Goal: Contribute content: Contribute content

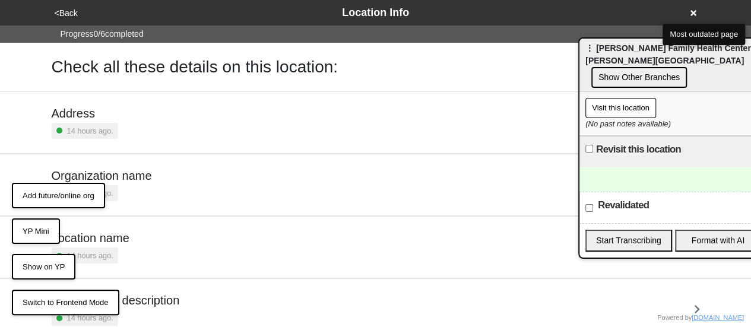
drag, startPoint x: 388, startPoint y: 34, endPoint x: 663, endPoint y: 57, distance: 276.3
click at [663, 57] on span "⋮ Joseph P Addabbo Family Health Center - Guy Brewer Boulevard Jamaica" at bounding box center [670, 54] width 170 height 22
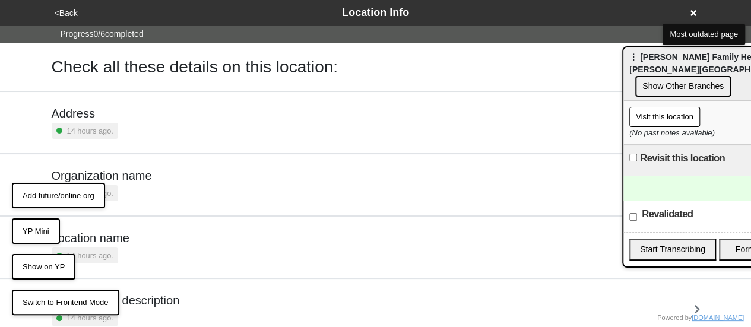
click at [695, 16] on icon at bounding box center [693, 13] width 6 height 8
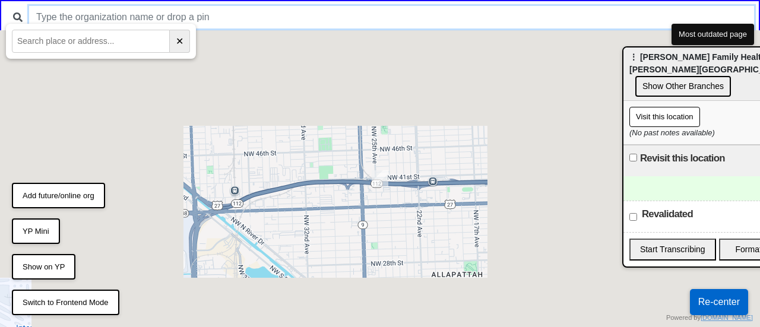
click at [320, 14] on input "text" at bounding box center [391, 17] width 725 height 23
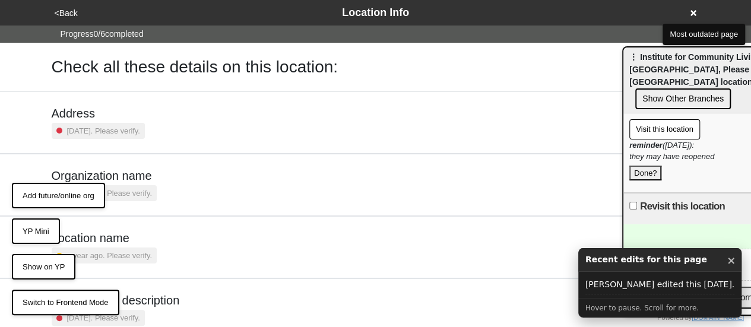
click at [34, 227] on button "YP Mini" at bounding box center [36, 231] width 48 height 26
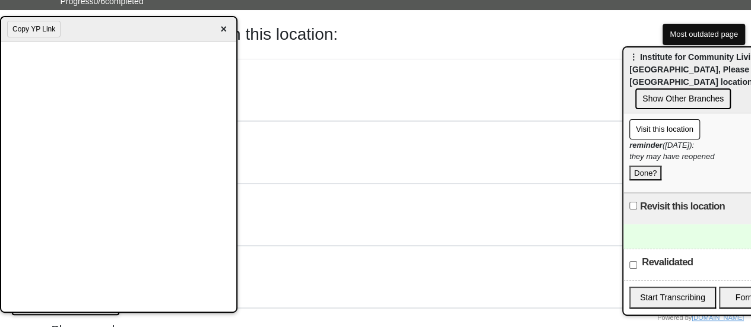
scroll to position [33, 0]
click at [225, 32] on span "×" at bounding box center [224, 29] width 14 height 16
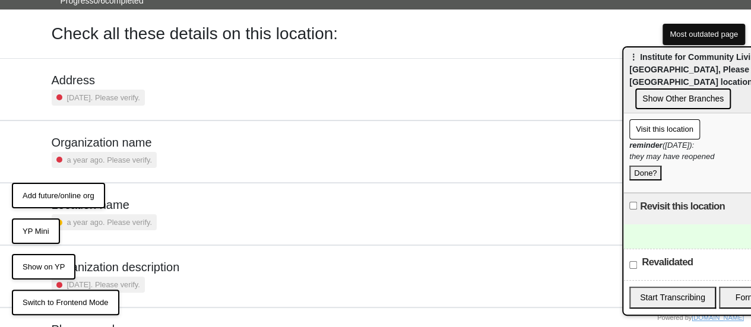
scroll to position [163, 0]
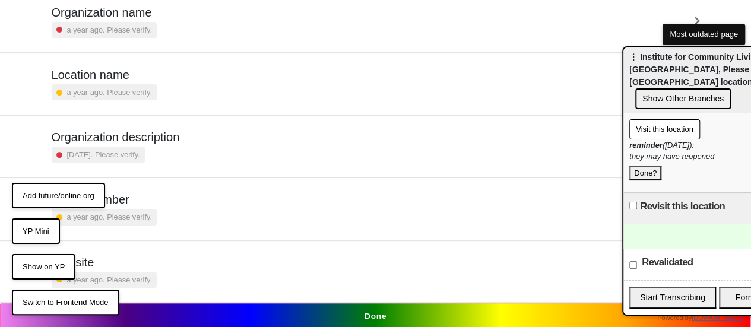
click at [154, 203] on div "Phone number a year ago. Please verify." at bounding box center [376, 208] width 648 height 33
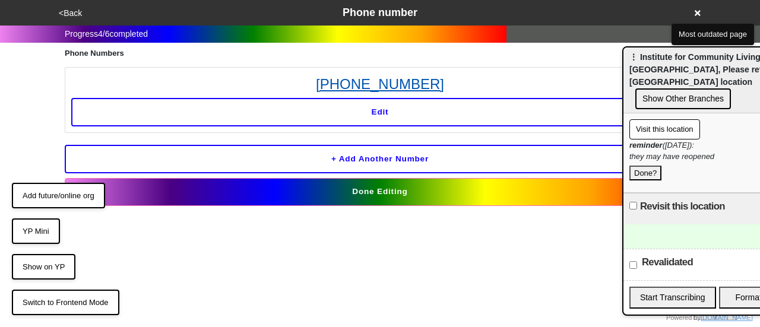
click at [380, 85] on link "718-495-6700" at bounding box center [379, 84] width 617 height 21
click at [406, 108] on button "Edit" at bounding box center [379, 112] width 617 height 28
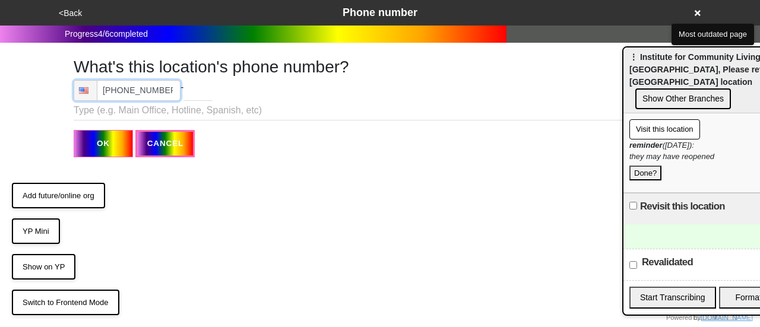
click at [153, 97] on input "[PHONE_NUMBER]" at bounding box center [127, 90] width 107 height 21
click at [664, 228] on div at bounding box center [717, 236] width 188 height 24
paste div "To enrich screen reader interactions, please activate Accessibility in Grammarl…"
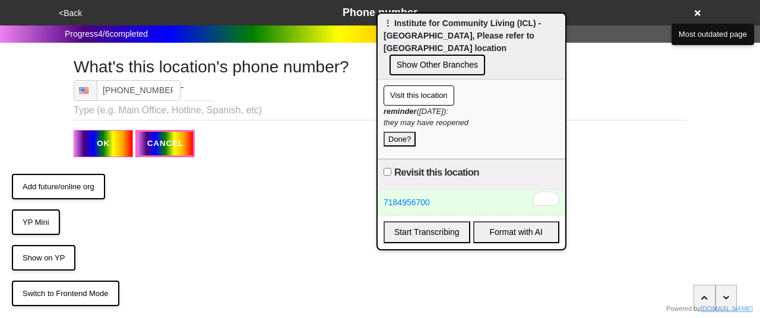
drag, startPoint x: 672, startPoint y: 69, endPoint x: 422, endPoint y: 34, distance: 252.3
click at [422, 34] on span "⋮ Institute for Community Living (ICL) - Rockaway Avenue, Please refer to Rocka…" at bounding box center [461, 35] width 157 height 34
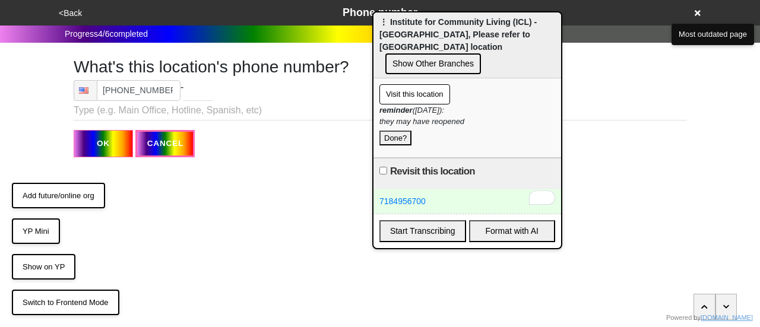
click at [437, 200] on div "7184956700" at bounding box center [467, 201] width 188 height 24
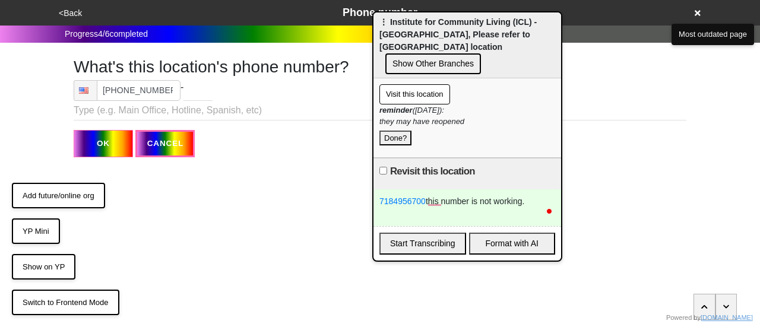
click at [38, 230] on button "YP Mini" at bounding box center [36, 231] width 48 height 26
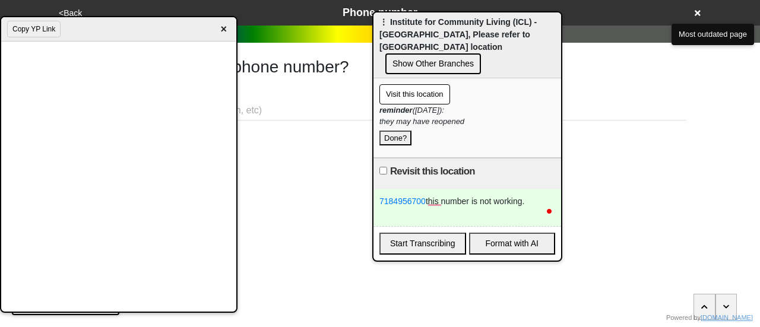
click at [487, 196] on div "7184956700 this number is not working." at bounding box center [467, 207] width 188 height 37
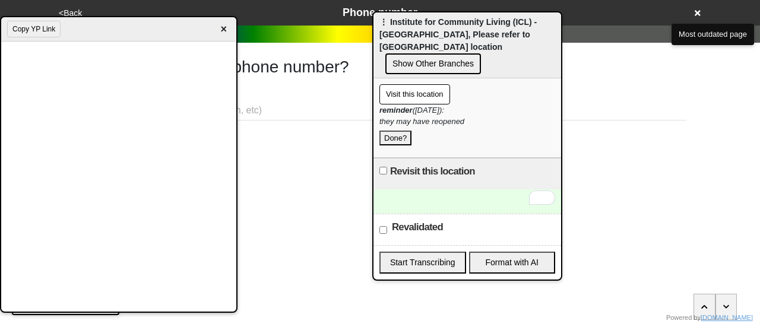
click at [224, 28] on span "×" at bounding box center [224, 29] width 14 height 16
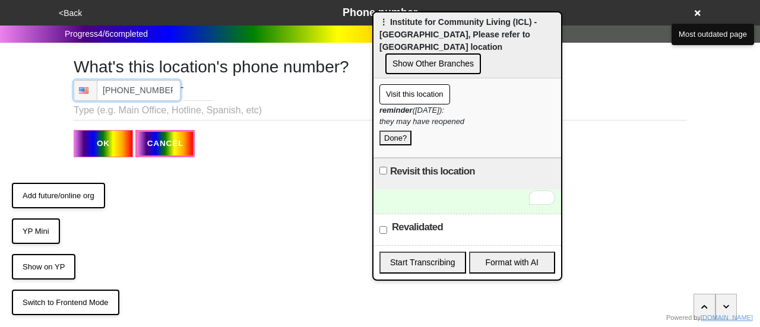
click at [134, 84] on input "(718) 495-6700" at bounding box center [127, 90] width 107 height 21
type input "(810) 111-1501"
click at [97, 144] on input "OK" at bounding box center [103, 143] width 59 height 27
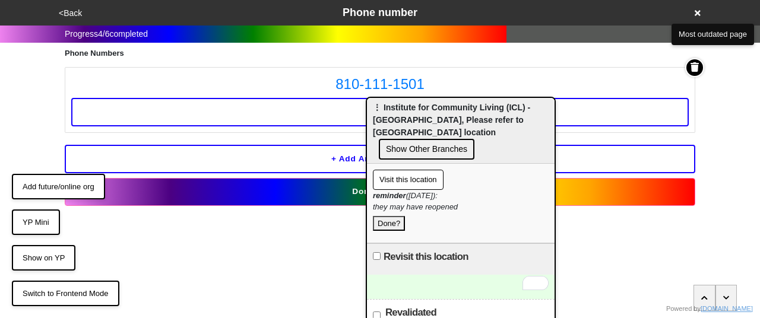
drag, startPoint x: 424, startPoint y: 39, endPoint x: 418, endPoint y: 123, distance: 84.5
click at [418, 123] on span "⋮ Institute for Community Living (ICL) - Rockaway Avenue, Please refer to Rocka…" at bounding box center [451, 120] width 157 height 34
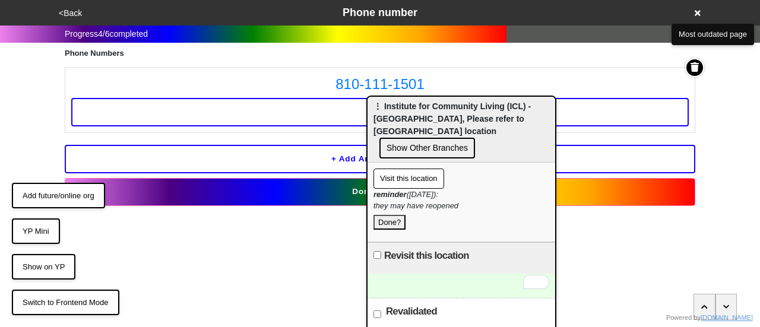
click at [323, 182] on button "Done Editing" at bounding box center [380, 191] width 630 height 27
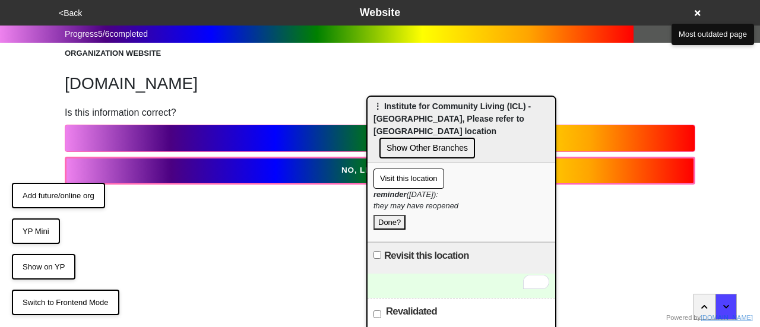
click at [69, 9] on button "<Back" at bounding box center [70, 14] width 30 height 14
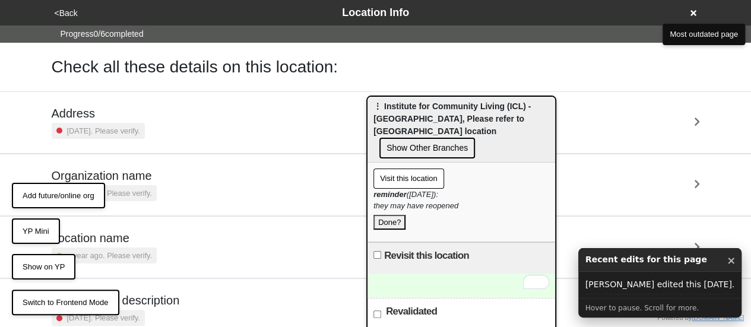
scroll to position [163, 0]
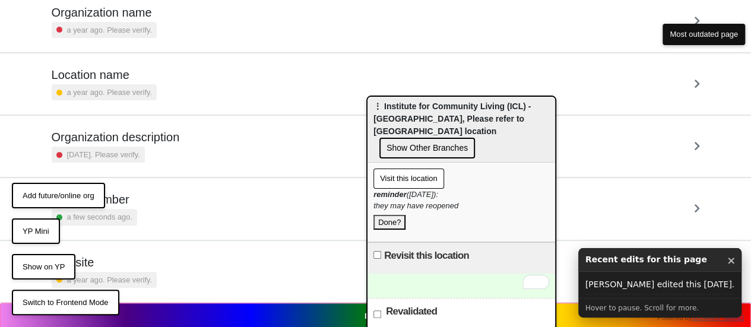
click at [155, 206] on div "Phone number a few seconds ago." at bounding box center [376, 208] width 648 height 33
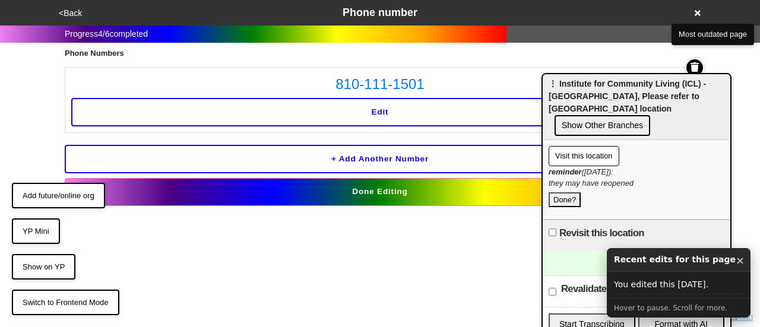
drag, startPoint x: 437, startPoint y: 116, endPoint x: 530, endPoint y: 96, distance: 95.5
click at [601, 94] on span "⋮ Institute for Community Living (ICL) - Rockaway Avenue, Please refer to Rocka…" at bounding box center [626, 96] width 157 height 34
click at [441, 109] on button "Edit" at bounding box center [379, 112] width 617 height 28
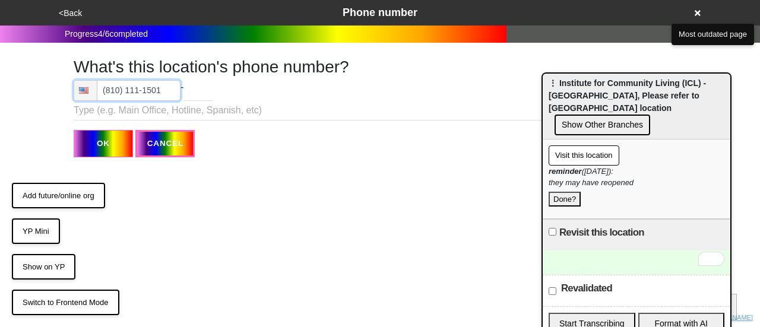
click at [141, 85] on input "(810) 111-1501" at bounding box center [127, 90] width 107 height 21
click at [122, 96] on input "(810) 111-1501" at bounding box center [127, 90] width 107 height 21
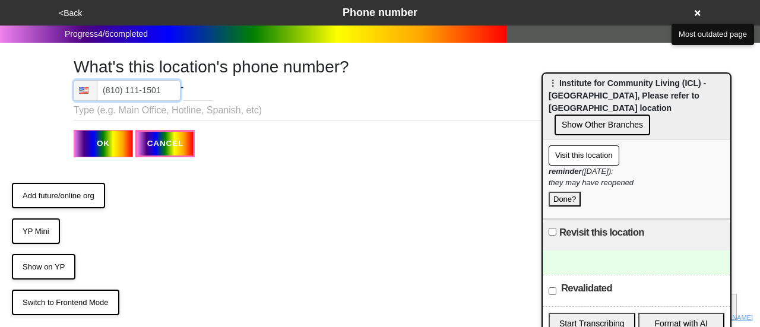
click at [122, 96] on input "(810) 111-1501" at bounding box center [127, 90] width 107 height 21
type input "(718) 495-6700"
drag, startPoint x: 122, startPoint y: 96, endPoint x: 91, endPoint y: 145, distance: 58.1
click at [91, 145] on input "OK" at bounding box center [103, 143] width 59 height 27
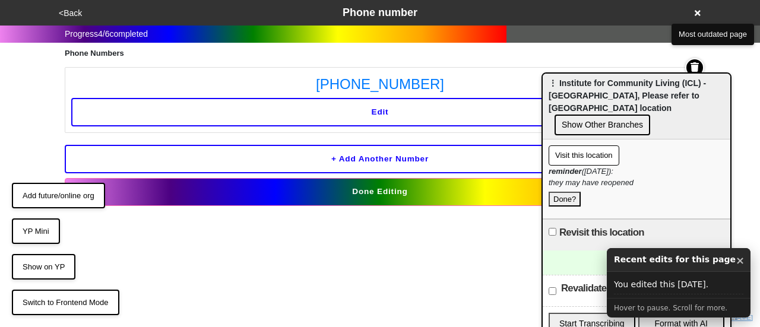
click at [310, 188] on button "Done Editing" at bounding box center [380, 191] width 630 height 27
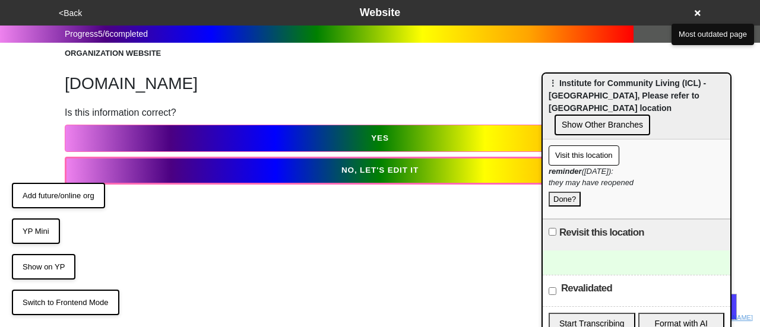
click at [27, 236] on button "YP Mini" at bounding box center [36, 231] width 48 height 26
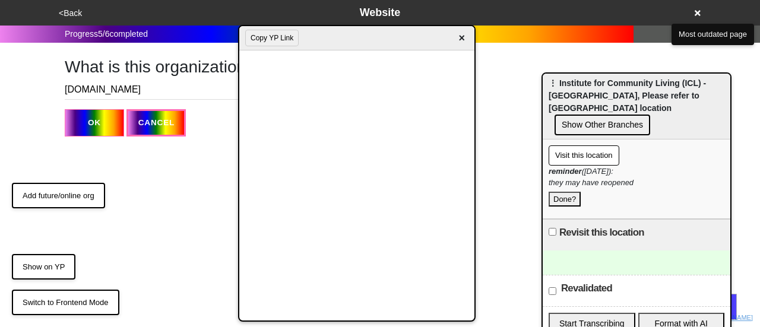
click at [585, 252] on div "To enrich screen reader interactions, please activate Accessibility in Grammarl…" at bounding box center [636, 262] width 188 height 24
click at [560, 192] on button "Done?" at bounding box center [564, 199] width 32 height 15
click at [67, 10] on button "<Back" at bounding box center [70, 14] width 30 height 14
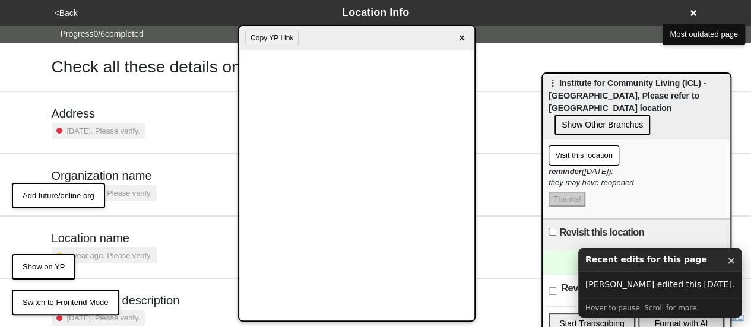
click at [136, 255] on small "a year ago. Please verify." at bounding box center [109, 255] width 85 height 11
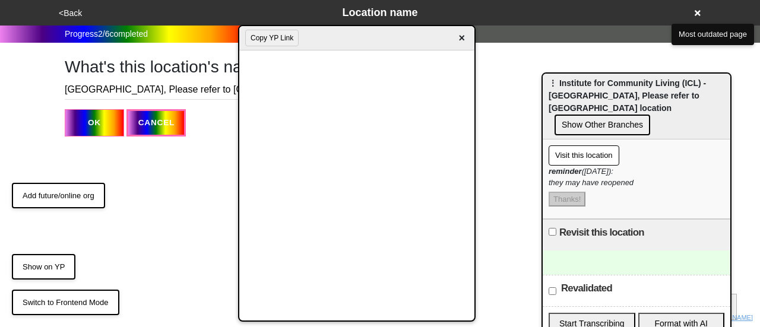
click at [129, 92] on input "Rockaway Avenue, Please refer to Rockaway Parkway location" at bounding box center [185, 90] width 240 height 20
type input "Closed"
click at [90, 116] on button "OK" at bounding box center [94, 122] width 59 height 27
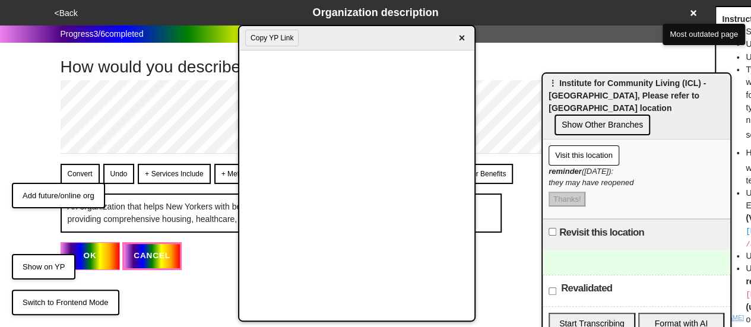
click at [464, 33] on span "×" at bounding box center [462, 38] width 14 height 16
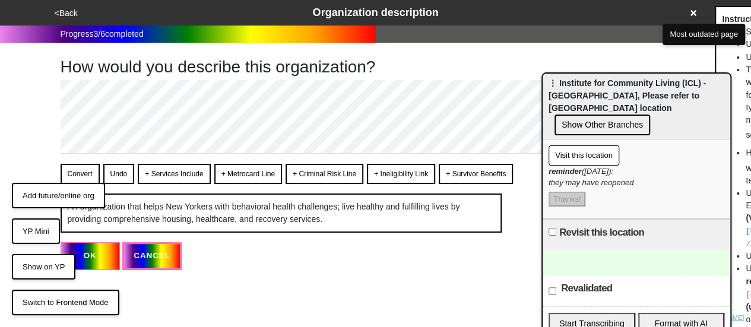
click at [72, 18] on button "<Back" at bounding box center [66, 14] width 30 height 14
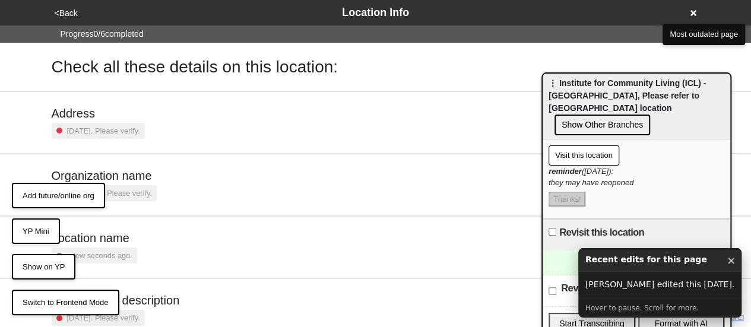
scroll to position [163, 0]
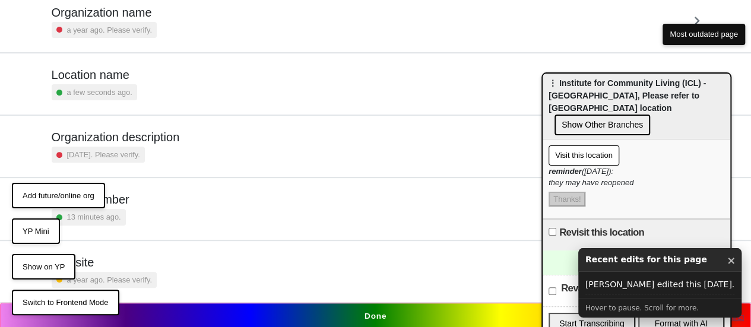
click at [394, 326] on button "Done" at bounding box center [375, 316] width 751 height 27
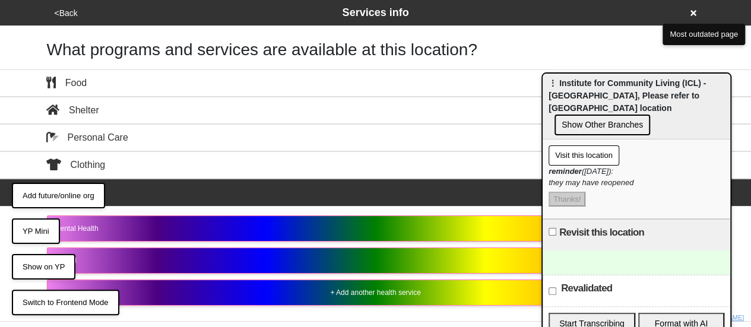
scroll to position [163, 0]
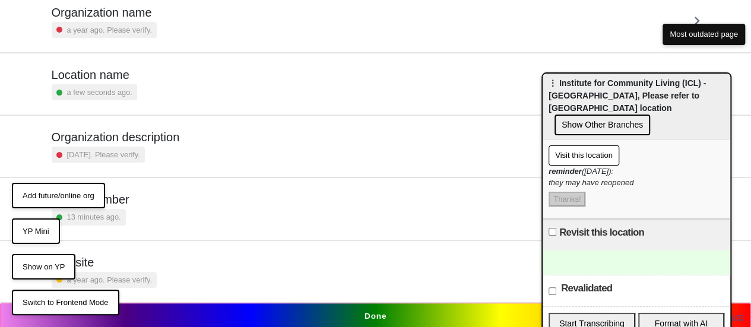
click at [406, 306] on button "Done" at bounding box center [375, 316] width 751 height 27
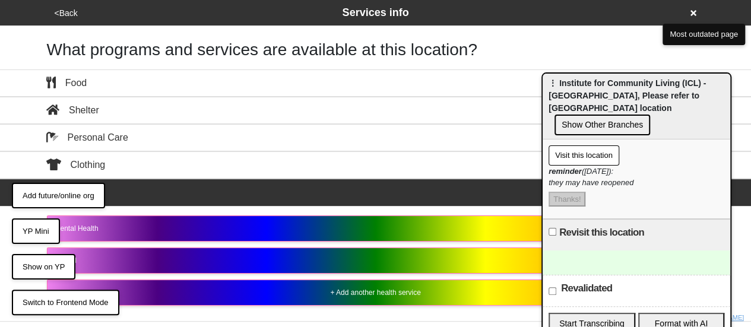
scroll to position [45, 0]
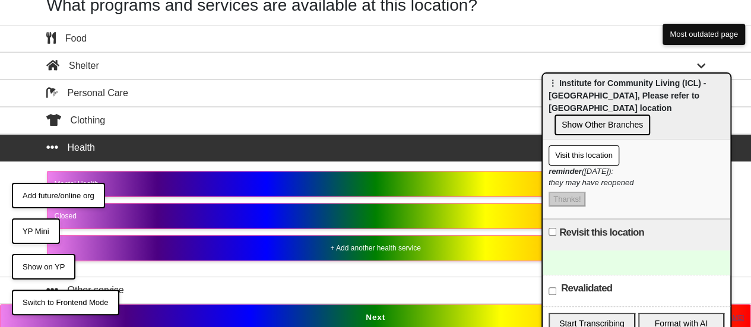
click at [364, 309] on button "Next" at bounding box center [375, 317] width 751 height 27
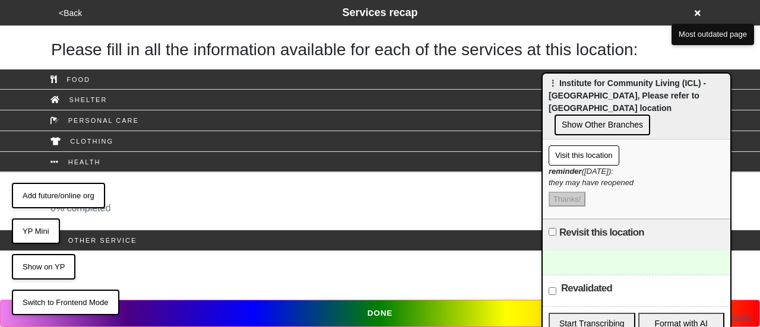
click at [172, 204] on div "Closed 0 % completed" at bounding box center [380, 201] width 676 height 28
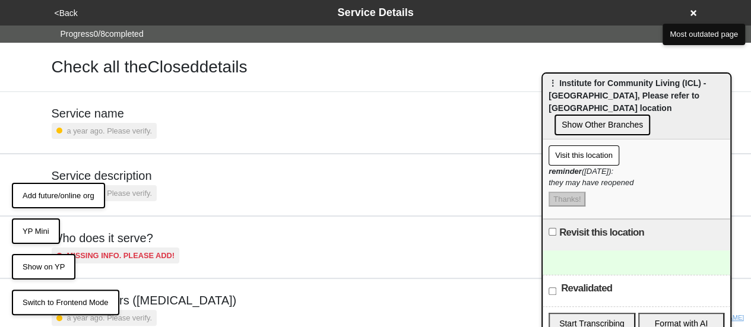
click at [70, 8] on button "<Back" at bounding box center [66, 14] width 30 height 14
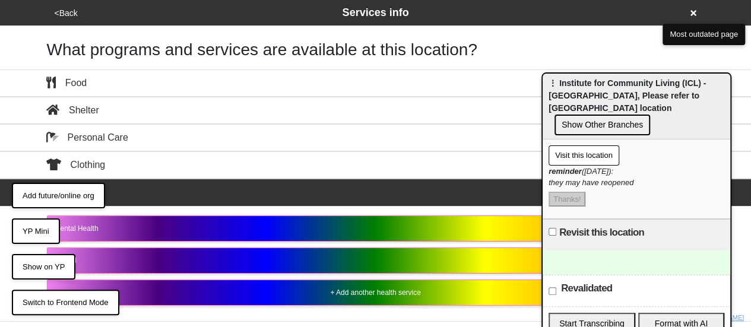
scroll to position [45, 0]
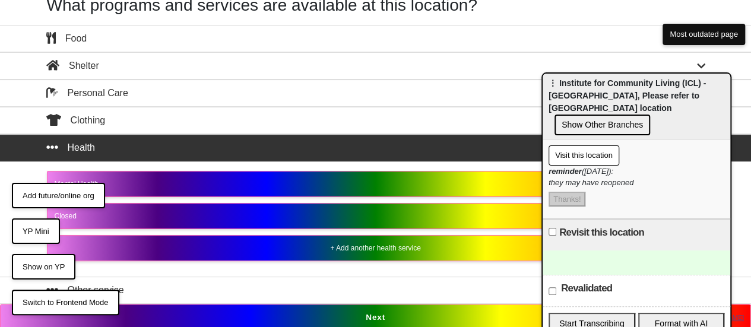
click at [221, 183] on div "Mental Health" at bounding box center [376, 184] width 642 height 11
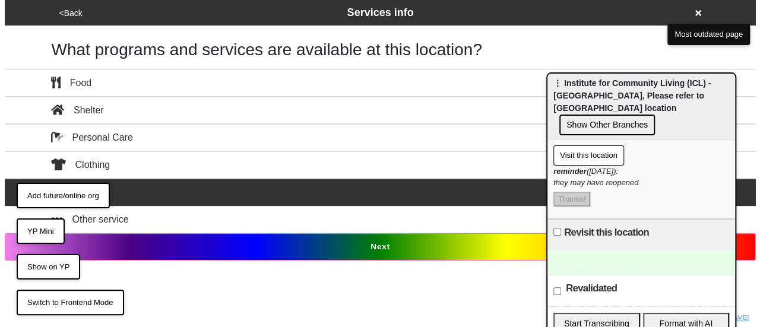
scroll to position [0, 0]
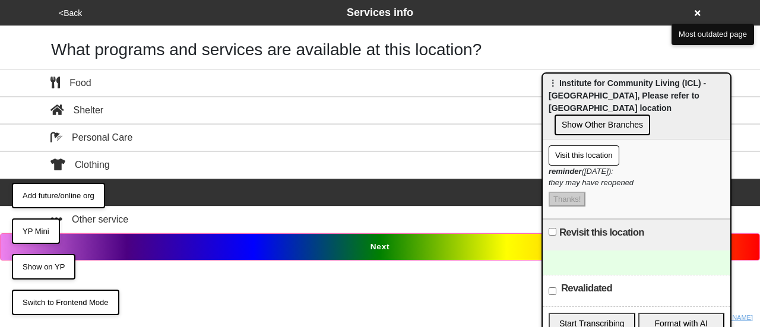
click at [230, 186] on div "Health" at bounding box center [380, 192] width 676 height 14
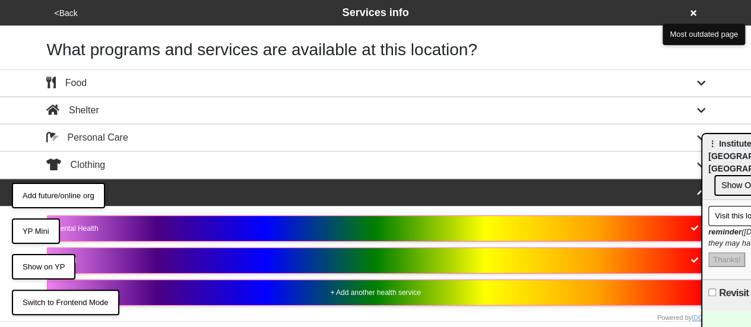
drag, startPoint x: 599, startPoint y: 96, endPoint x: 759, endPoint y: 156, distance: 170.7
click at [751, 156] on html "<Back Services info What programs and services are available at this location? …" at bounding box center [375, 188] width 751 height 376
click at [557, 223] on div "Mental Health" at bounding box center [376, 228] width 642 height 11
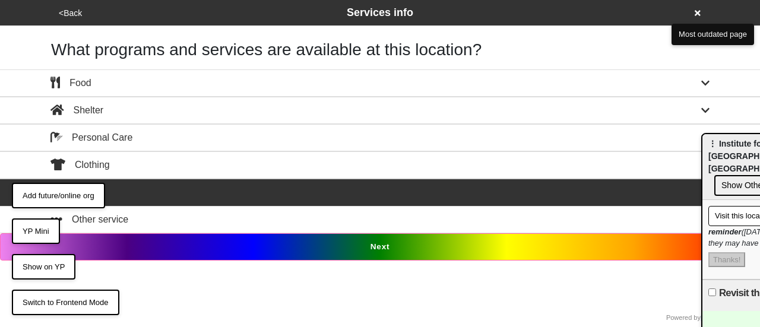
click at [246, 182] on button "Health" at bounding box center [380, 192] width 760 height 27
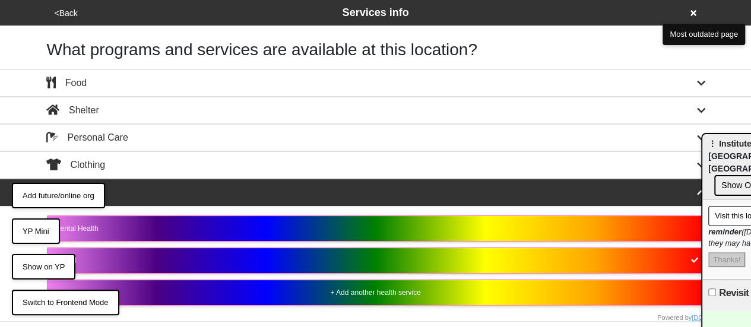
click at [321, 223] on div "Mental Health" at bounding box center [376, 228] width 642 height 11
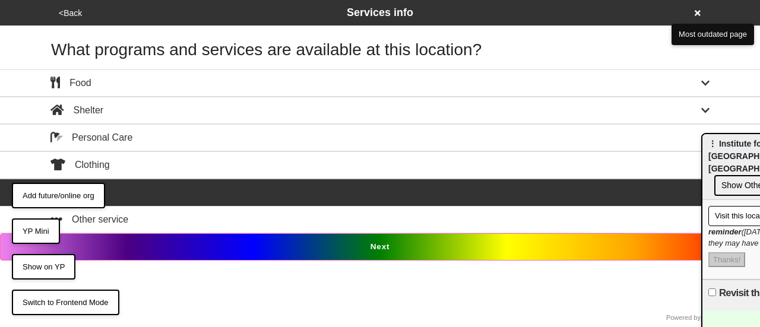
click at [319, 195] on div "Health" at bounding box center [380, 192] width 676 height 14
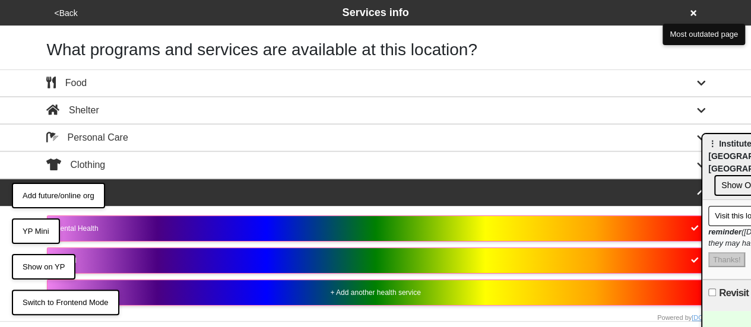
click at [272, 256] on div "Closed" at bounding box center [376, 260] width 642 height 11
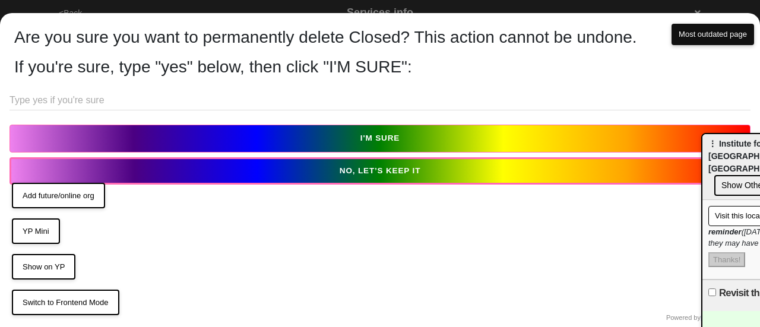
click at [257, 90] on div "Are you sure you want to permanently delete Closed? This action cannot be undon…" at bounding box center [380, 176] width 760 height 327
click at [233, 99] on input "text" at bounding box center [379, 101] width 741 height 20
type input "yes"
click at [246, 146] on button "I'M SURE" at bounding box center [379, 138] width 741 height 27
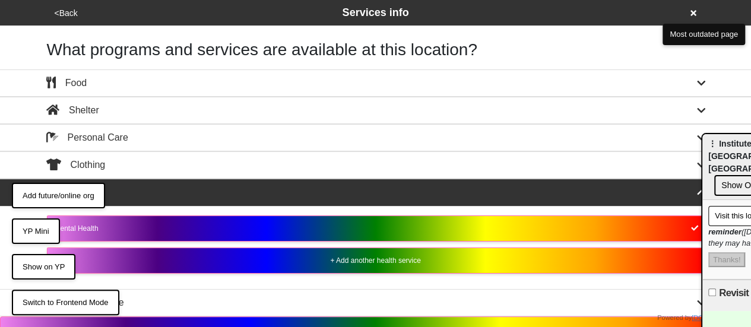
click at [354, 322] on button "Next" at bounding box center [375, 329] width 751 height 27
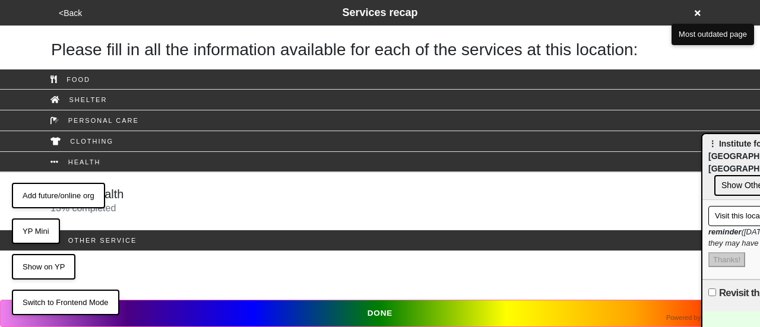
click at [68, 15] on button "<Back" at bounding box center [70, 14] width 30 height 14
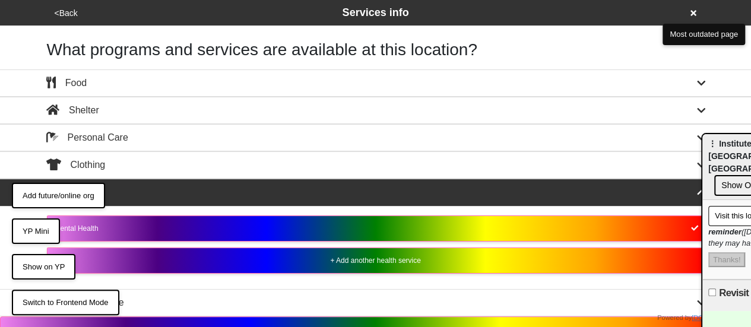
click at [165, 220] on button "Mental Health" at bounding box center [375, 228] width 657 height 26
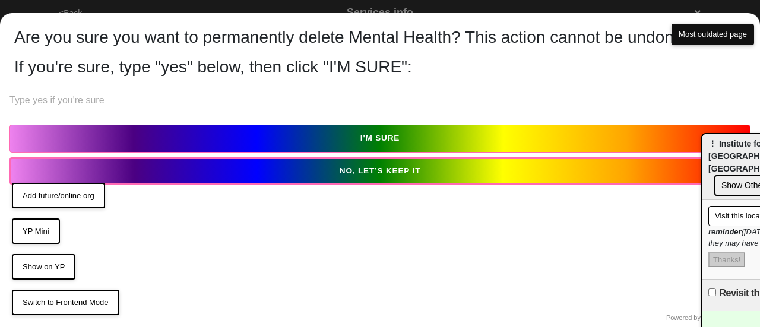
click at [122, 99] on input "text" at bounding box center [379, 101] width 741 height 20
type input "yes"
click at [174, 141] on button "I'M SURE" at bounding box center [379, 138] width 741 height 27
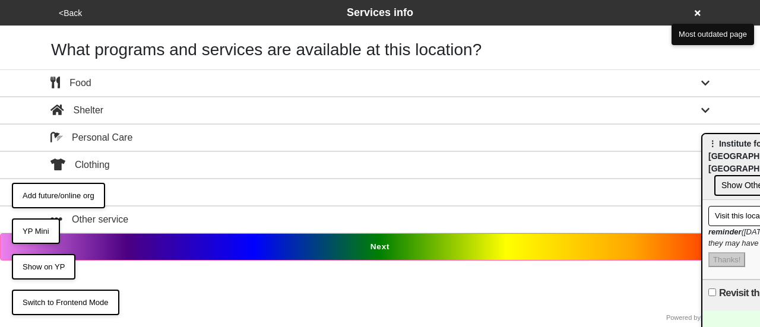
click at [362, 238] on button "Next" at bounding box center [380, 246] width 760 height 27
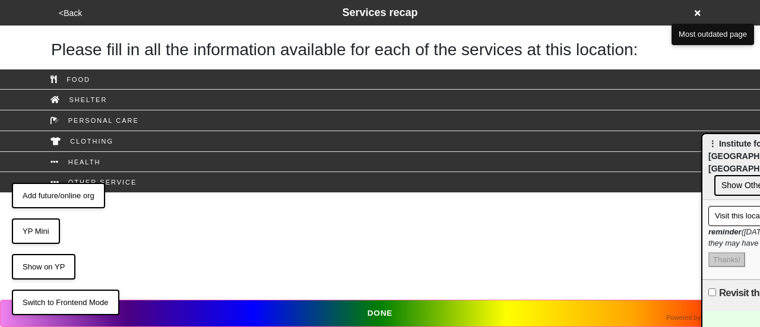
click at [379, 309] on button "DONE" at bounding box center [380, 313] width 760 height 27
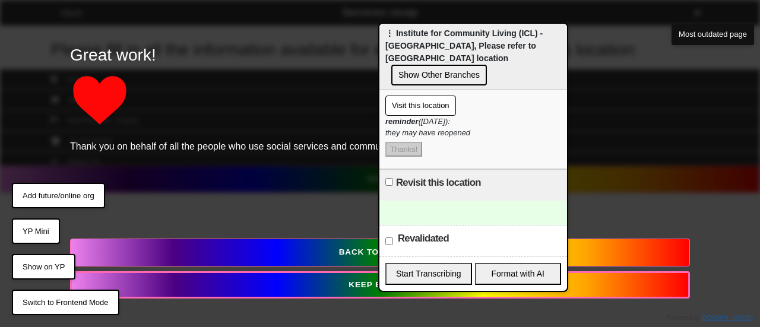
drag, startPoint x: 722, startPoint y: 160, endPoint x: 381, endPoint y: 46, distance: 359.2
click at [385, 46] on span "⋮ Institute for Community Living (ICL) - Rockaway Avenue, Please refer to Rocka…" at bounding box center [463, 45] width 157 height 34
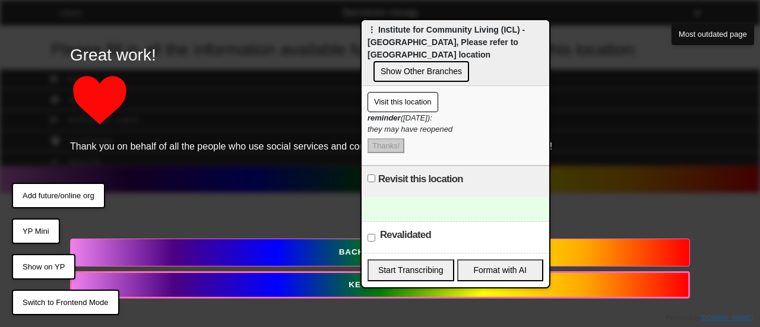
click at [370, 176] on input "Revisit this location" at bounding box center [371, 178] width 8 height 8
checkbox input "true"
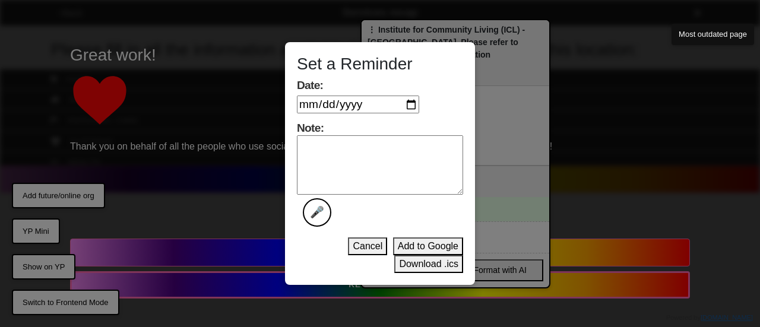
click at [367, 245] on button "Cancel" at bounding box center [367, 246] width 39 height 18
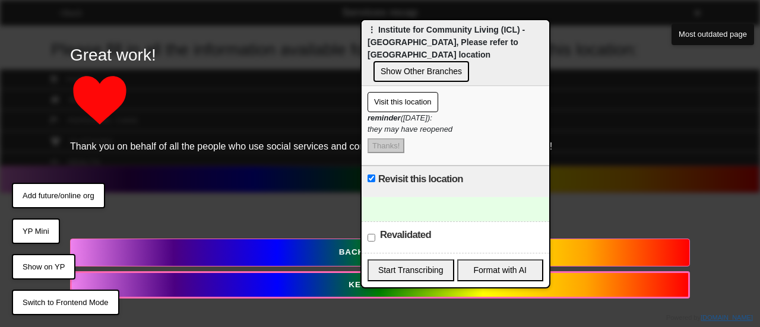
click at [367, 238] on input "Revalidated" at bounding box center [371, 238] width 8 height 8
checkbox input "true"
click at [584, 85] on p at bounding box center [380, 100] width 620 height 59
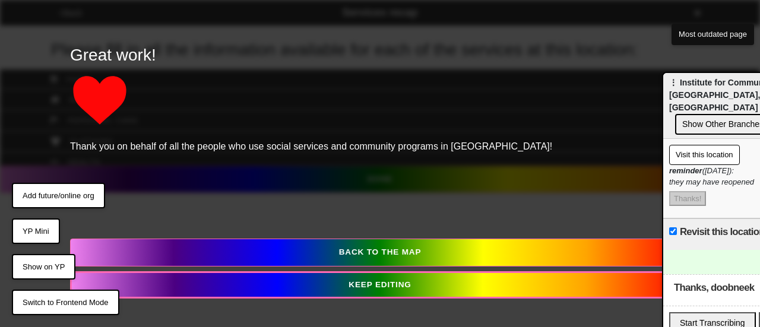
drag, startPoint x: 417, startPoint y: 39, endPoint x: 716, endPoint y: 88, distance: 303.7
click at [716, 88] on div "⋮ Institute for Community Living (ICL) - Rockaway Avenue, Please refer to Rocka…" at bounding box center [757, 106] width 188 height 66
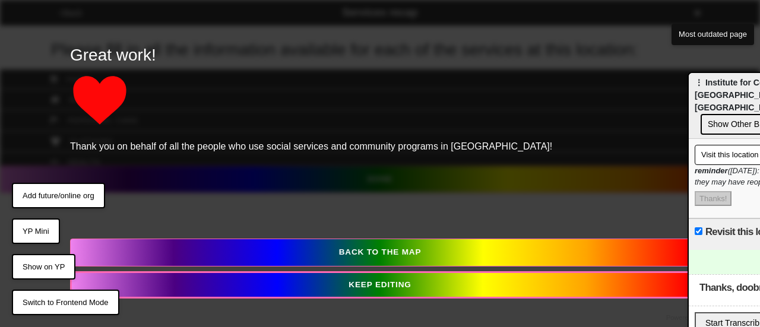
click at [445, 158] on div "Great work! Thank you on behalf of all the people who use social services and c…" at bounding box center [380, 95] width 620 height 135
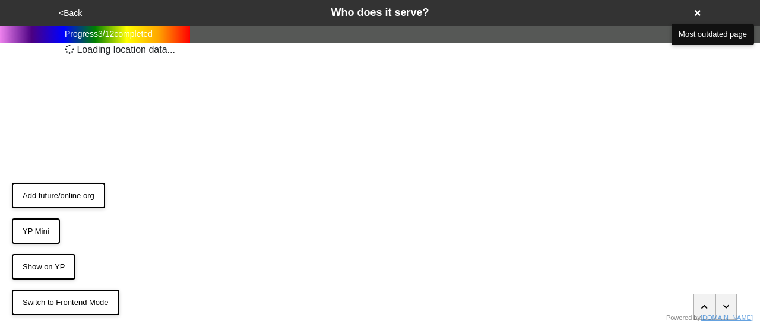
click at [703, 14] on div "<Back Who does it serve?" at bounding box center [379, 13] width 649 height 16
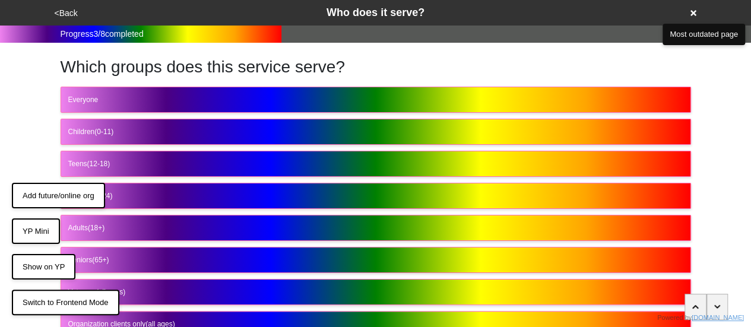
click at [699, 11] on div "<Back Who does it serve?" at bounding box center [375, 13] width 649 height 16
click at [693, 11] on icon at bounding box center [693, 13] width 6 height 8
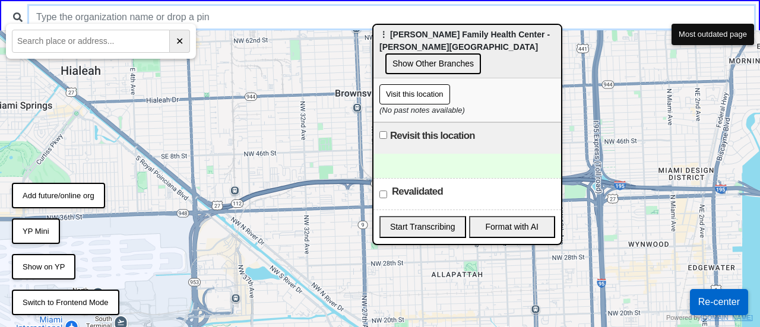
click at [451, 12] on input "text" at bounding box center [391, 17] width 725 height 23
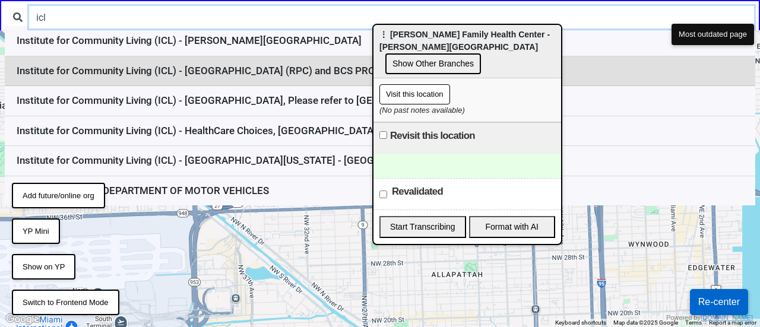
type input "icl"
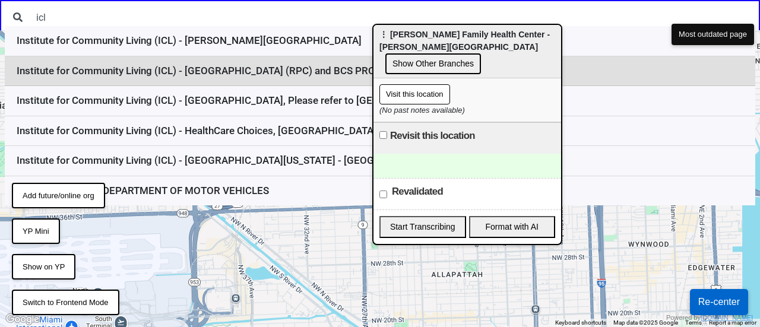
click at [326, 69] on li "Institute for Community Living (ICL) - Rockaway Parkway Center (RPC) and BCS PR…" at bounding box center [380, 71] width 750 height 30
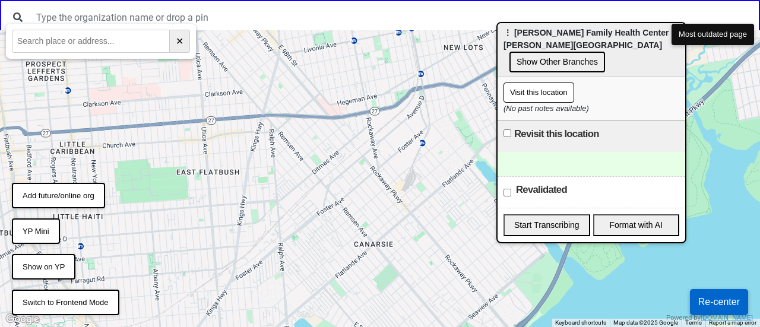
click at [544, 34] on span "⋮ Joseph P Addabbo Family Health Center - Guy Brewer Boulevard Jamaica" at bounding box center [588, 39] width 170 height 22
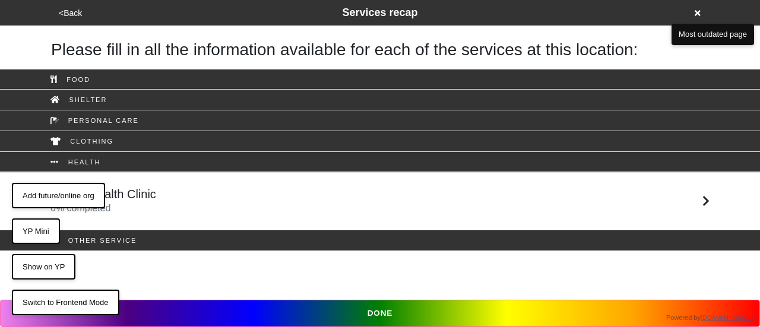
click at [71, 10] on button "<Back" at bounding box center [70, 14] width 30 height 14
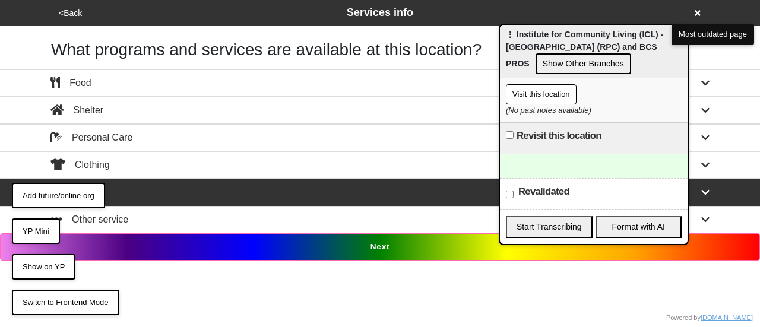
click at [31, 237] on button "YP Mini" at bounding box center [36, 231] width 48 height 26
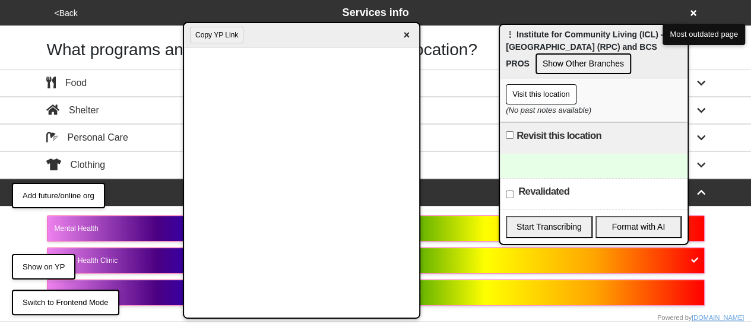
drag, startPoint x: 148, startPoint y: 29, endPoint x: 467, endPoint y: 40, distance: 318.9
click at [419, 40] on div "Copy YP Link ×" at bounding box center [301, 35] width 235 height 24
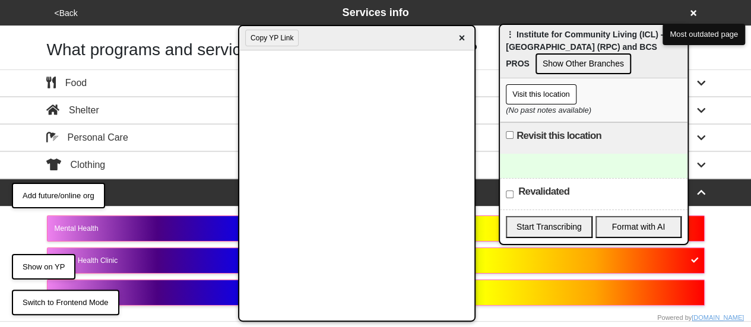
drag, startPoint x: 433, startPoint y: 42, endPoint x: 352, endPoint y: 39, distance: 80.7
click at [352, 39] on div "Copy YP Link ×" at bounding box center [356, 38] width 235 height 24
click at [560, 146] on div "Revisit this location" at bounding box center [594, 137] width 188 height 31
click at [545, 157] on div at bounding box center [594, 166] width 188 height 24
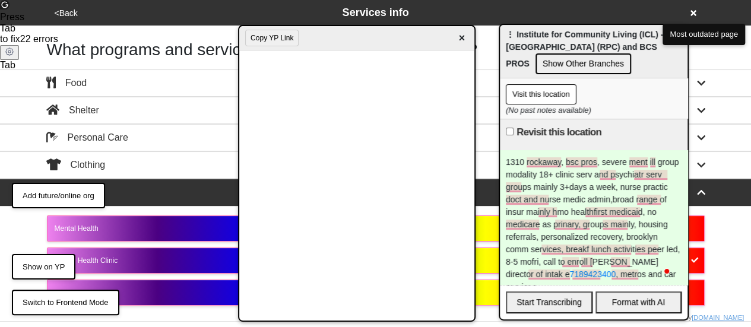
click at [462, 33] on span "×" at bounding box center [462, 38] width 14 height 16
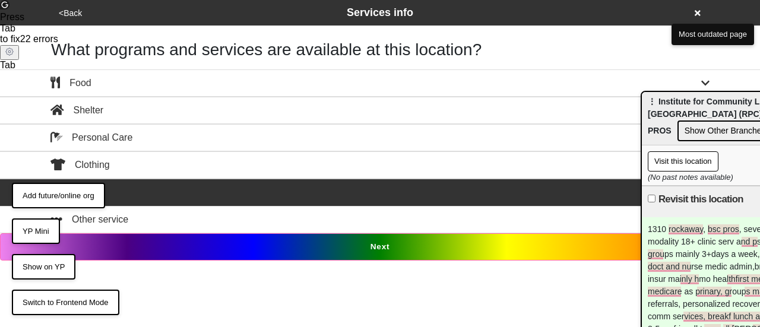
drag, startPoint x: 530, startPoint y: 43, endPoint x: 759, endPoint y: 168, distance: 260.5
click at [759, 135] on span "⋮ Institute for Community Living (ICL) - Rockaway Parkway Center (RPC) and BCS …" at bounding box center [725, 116] width 157 height 39
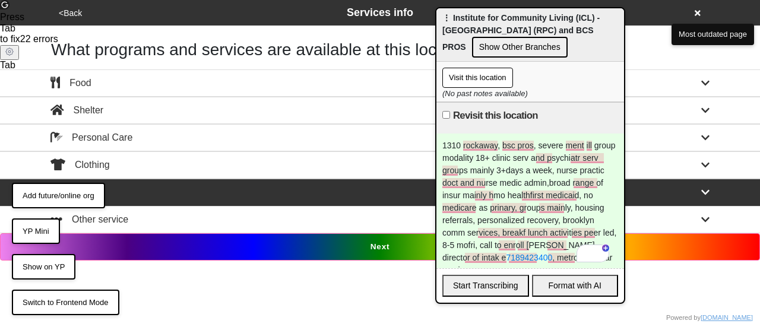
drag, startPoint x: 743, startPoint y: 169, endPoint x: 395, endPoint y: 45, distance: 369.7
click at [442, 45] on span "⋮ Institute for Community Living (ICL) - Rockaway Parkway Center (RPC) and BCS …" at bounding box center [520, 32] width 157 height 39
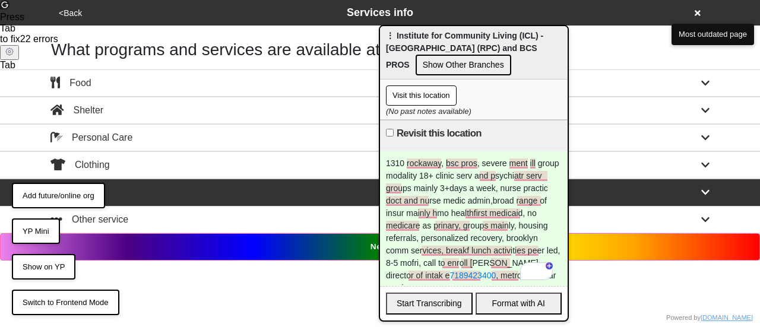
click at [460, 58] on button "Show Other Branches" at bounding box center [463, 65] width 96 height 21
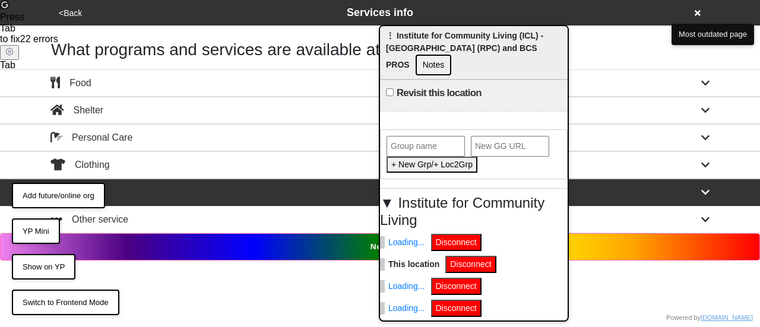
click at [426, 139] on input "text" at bounding box center [425, 146] width 78 height 21
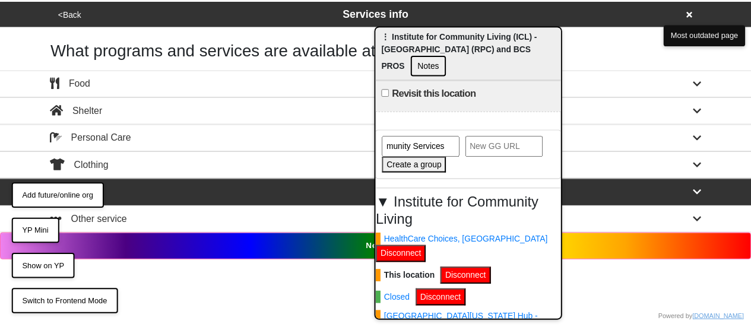
scroll to position [0, 58]
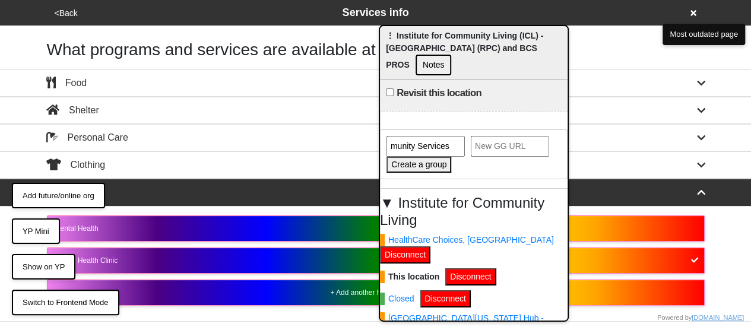
type input "Brooklyn Community Services"
paste input "https://gogetta.nyc/team/location/103107bf-9e2d-47c0-99a0-b9ca42b76ee3/services"
type input "https://gogetta.nyc/team/location/103107bf-9e2d-47c0-99a0-b9ca42b76ee3/services"
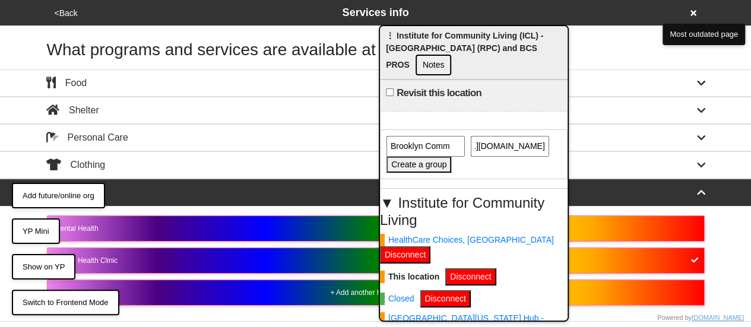
click at [426, 164] on button "Create a group" at bounding box center [418, 165] width 65 height 16
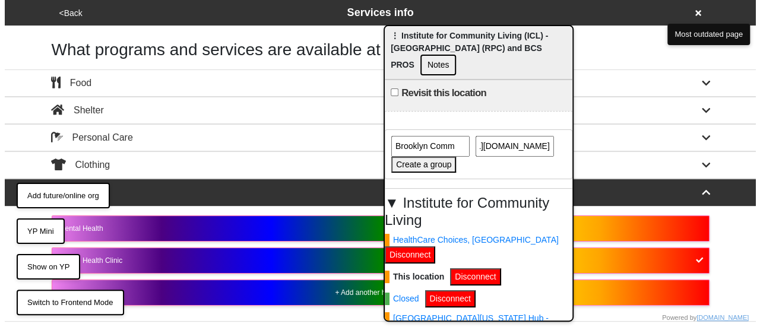
scroll to position [0, 0]
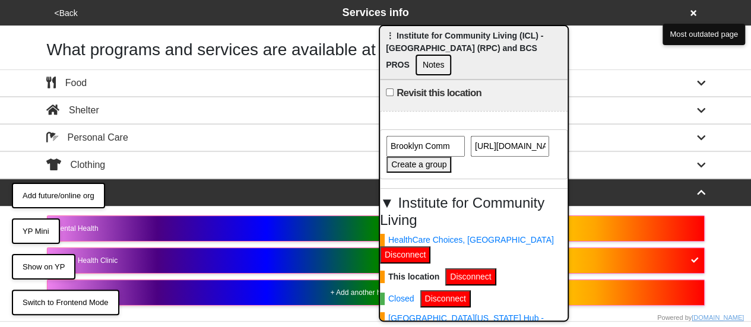
click at [433, 67] on button "Notes" at bounding box center [433, 65] width 36 height 21
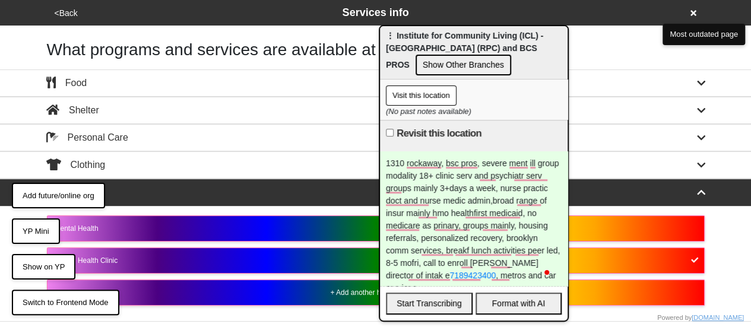
click at [443, 66] on button "Show Other Branches" at bounding box center [463, 65] width 96 height 21
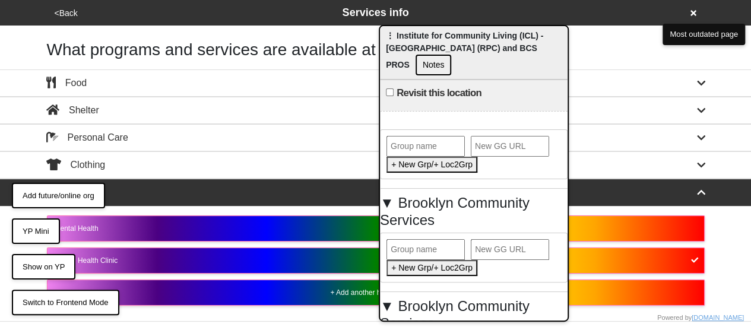
click at [691, 11] on icon at bounding box center [693, 13] width 6 height 6
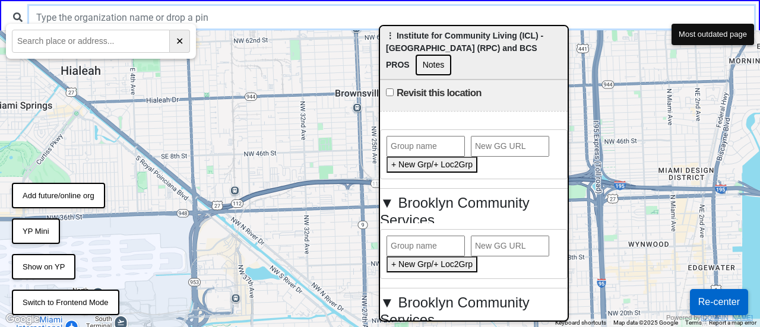
click at [215, 14] on input "text" at bounding box center [391, 17] width 725 height 23
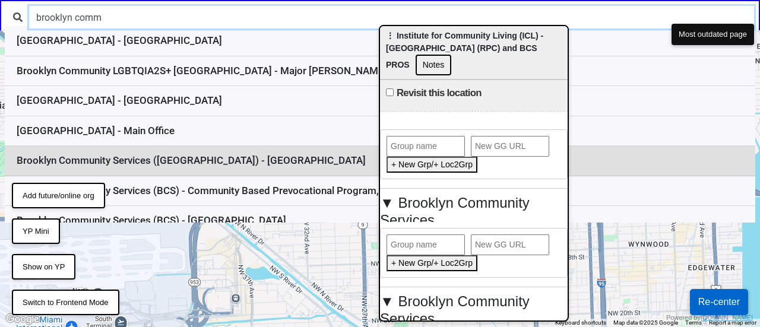
type input "brooklyn comm"
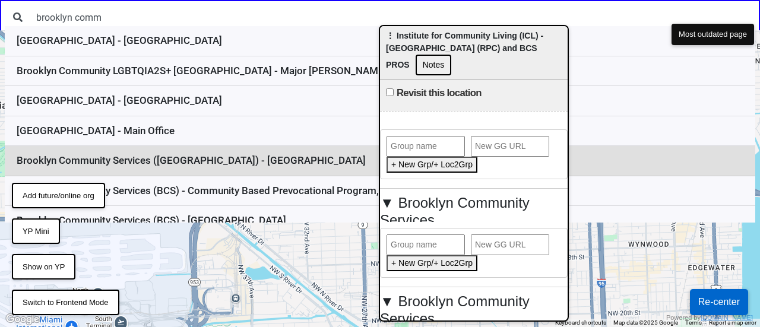
click at [243, 167] on li "Brooklyn Community Services (BCS) - Greater Heights Clubhouse" at bounding box center [380, 161] width 750 height 30
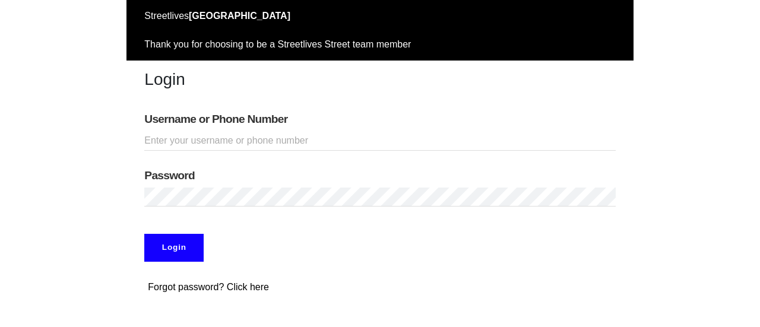
click at [172, 150] on div "Username or Phone Number" at bounding box center [379, 131] width 506 height 56
click at [204, 139] on input "Username or Phone Number" at bounding box center [379, 141] width 471 height 20
type input "doobneek"
click at [183, 236] on input "Login" at bounding box center [173, 247] width 59 height 27
click at [173, 247] on input "Login" at bounding box center [173, 247] width 59 height 27
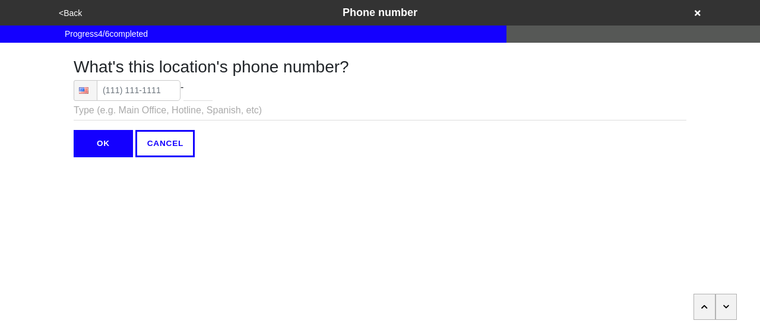
type input "[PHONE_NUMBER]"
type input "4121"
click at [116, 85] on input "[PHONE_NUMBER]" at bounding box center [127, 90] width 107 height 21
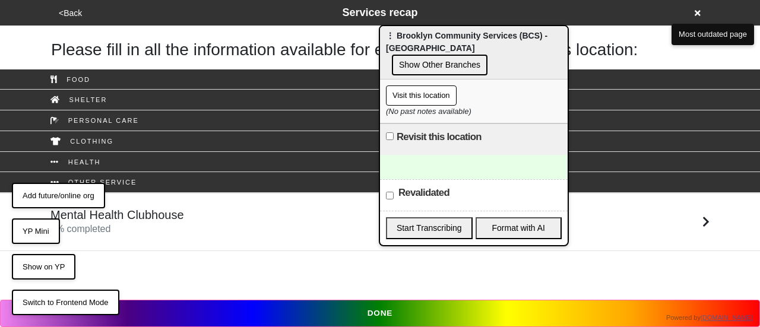
click at [455, 65] on button "Show Other Branches" at bounding box center [440, 65] width 96 height 21
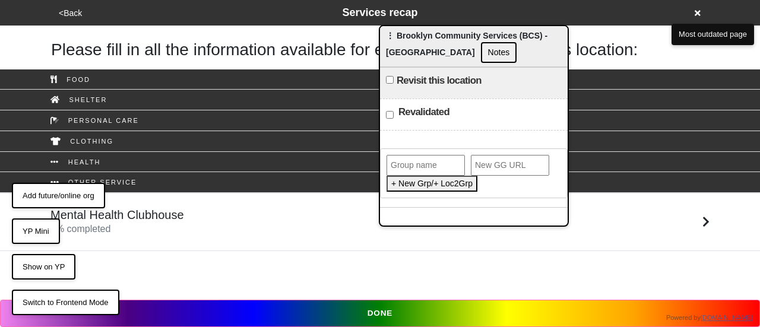
click at [28, 240] on button "YP Mini" at bounding box center [36, 231] width 48 height 26
click at [423, 157] on input "text" at bounding box center [425, 165] width 78 height 21
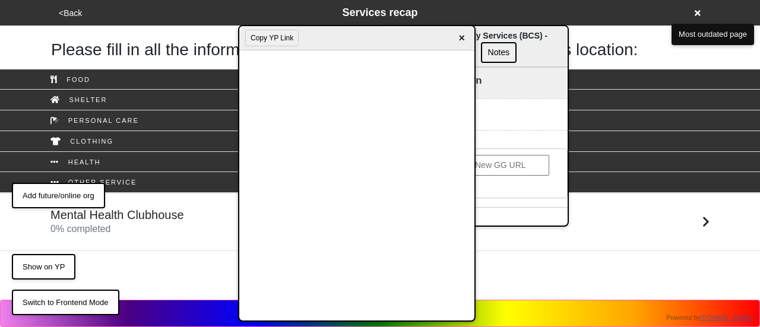
type input "Brooklyn Community Services"
click at [497, 179] on div "Brooklyn Community Services Add This Location to Group" at bounding box center [474, 173] width 188 height 50
click at [483, 180] on button "Add This Location to Group" at bounding box center [441, 184] width 110 height 16
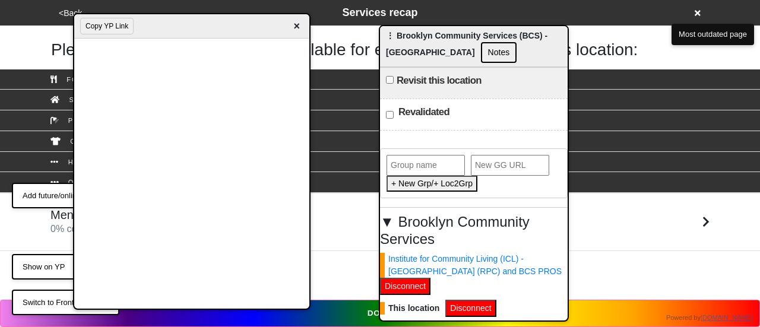
drag, startPoint x: 333, startPoint y: 37, endPoint x: 84, endPoint y: 40, distance: 249.2
click at [84, 39] on div "Copy YP Link ×" at bounding box center [191, 26] width 235 height 24
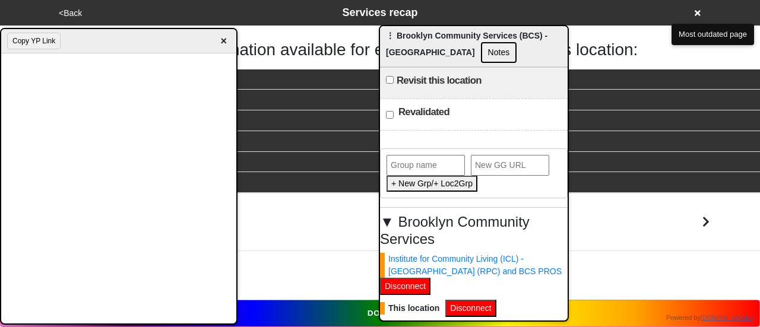
click at [517, 56] on button "Notes" at bounding box center [499, 52] width 36 height 21
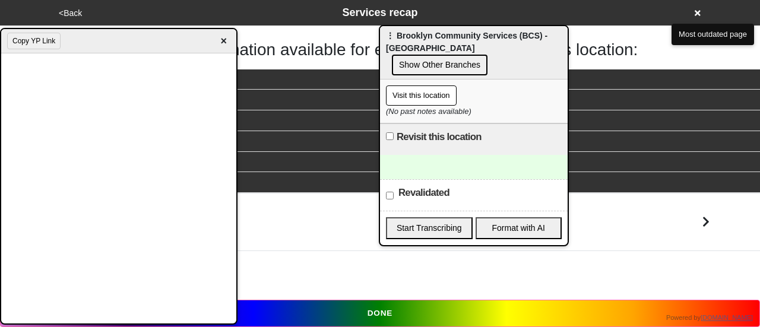
click at [447, 160] on div at bounding box center [474, 167] width 188 height 24
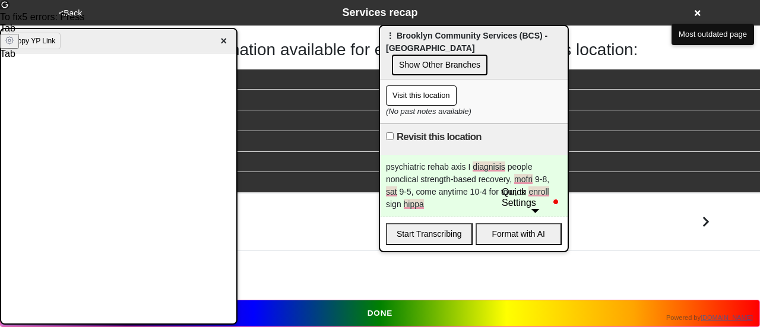
click at [441, 201] on div "psychiatric rehab axis I diagnisis people nonclical strength-based recovery, mo…" at bounding box center [474, 186] width 188 height 62
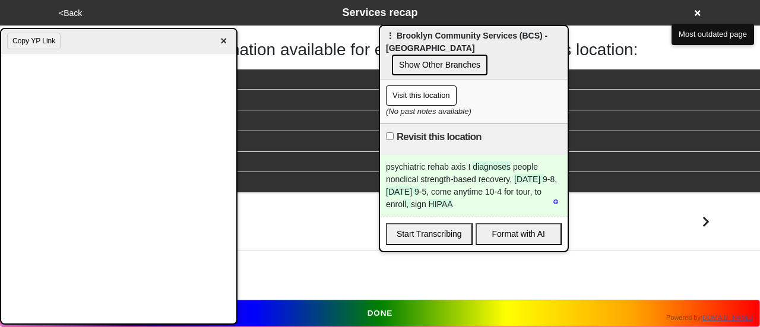
click at [393, 135] on input "Revisit this location" at bounding box center [390, 136] width 8 height 8
checkbox input "true"
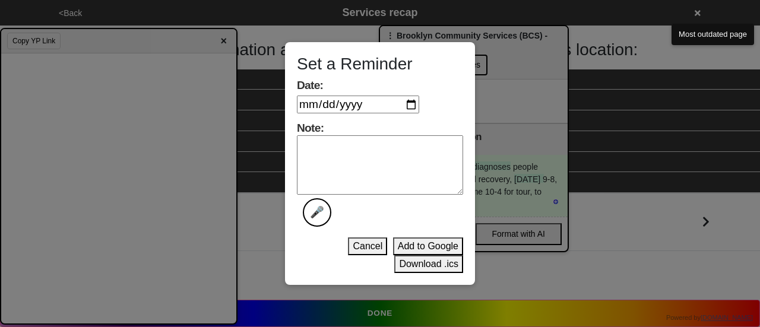
click at [363, 147] on textarea "Note: 🎤" at bounding box center [380, 164] width 166 height 59
type textarea "done"
click at [415, 104] on input "Date:" at bounding box center [358, 105] width 122 height 18
type input "[DATE]"
click at [420, 265] on button "Download .ics" at bounding box center [428, 264] width 69 height 18
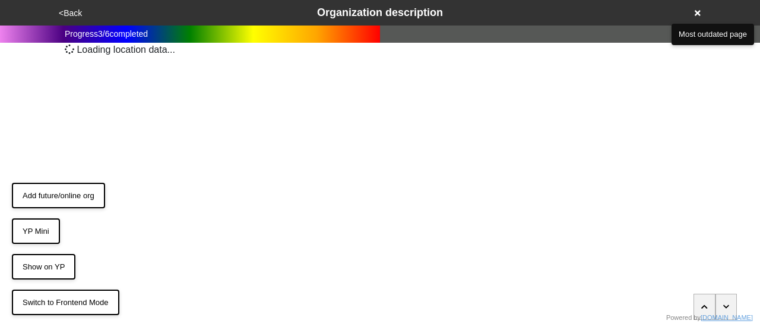
click at [693, 9] on div "<Back Organization description" at bounding box center [379, 13] width 649 height 16
click at [698, 11] on icon at bounding box center [697, 13] width 6 height 6
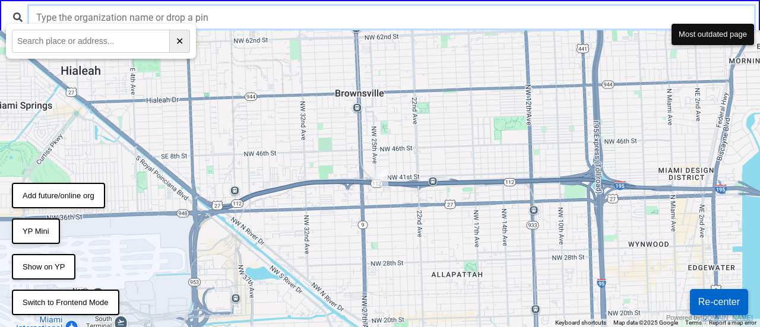
click at [443, 15] on input "text" at bounding box center [391, 17] width 725 height 23
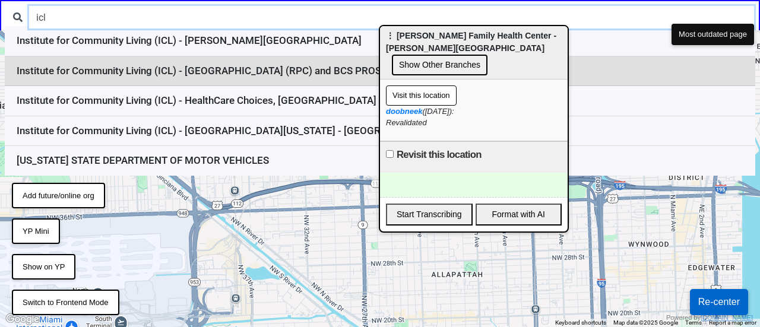
type input "icl"
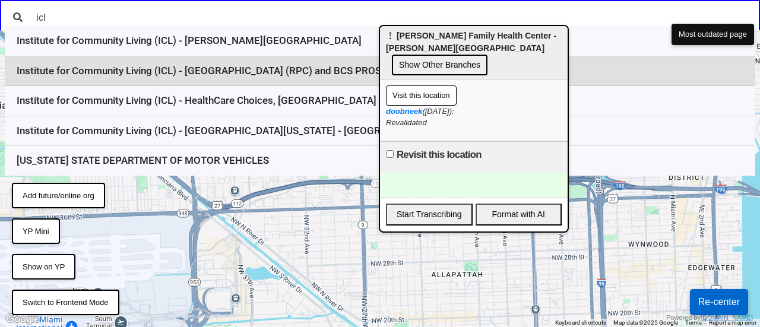
click at [277, 70] on li "Institute for Community Living (ICL) - [GEOGRAPHIC_DATA] (RPC) and BCS PROS" at bounding box center [380, 71] width 750 height 30
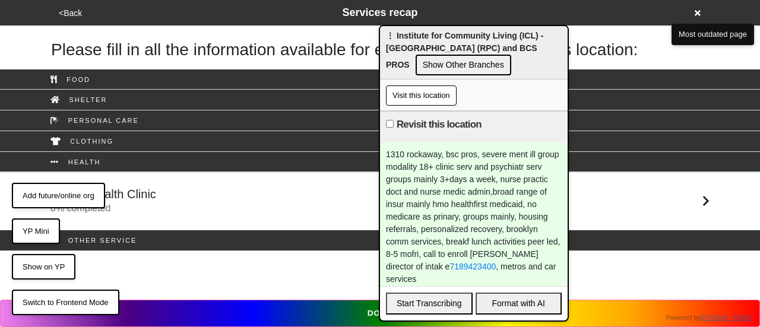
click at [391, 126] on input "Revisit this location" at bounding box center [390, 124] width 8 height 8
checkbox input "true"
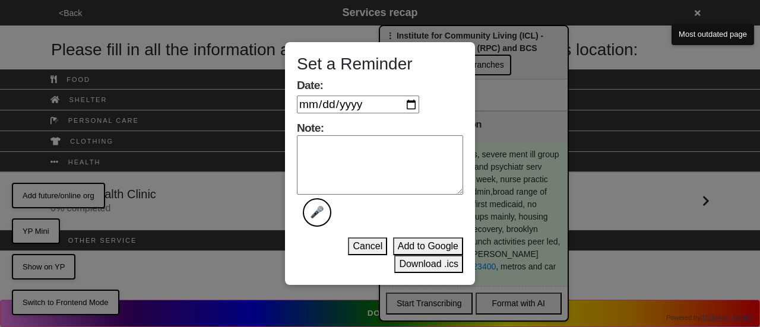
click at [356, 159] on textarea "Note: 🎤" at bounding box center [380, 164] width 166 height 59
type textarea "done"
click at [415, 109] on input "Date:" at bounding box center [358, 105] width 122 height 18
type input "[DATE]"
click at [427, 264] on button "Download .ics" at bounding box center [428, 264] width 69 height 18
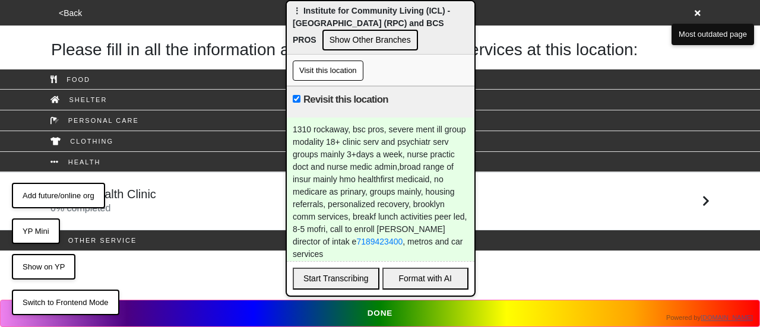
drag, startPoint x: 393, startPoint y: 33, endPoint x: 301, endPoint y: -2, distance: 99.2
click at [301, 0] on html "<Back Services recap Please fill in all the information available for each of t…" at bounding box center [380, 125] width 760 height 251
click at [700, 16] on icon at bounding box center [697, 13] width 6 height 8
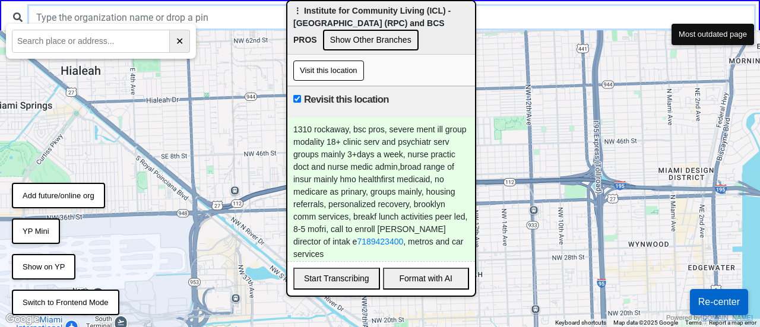
click at [231, 25] on input "text" at bounding box center [391, 17] width 725 height 23
